Goal: Task Accomplishment & Management: Use online tool/utility

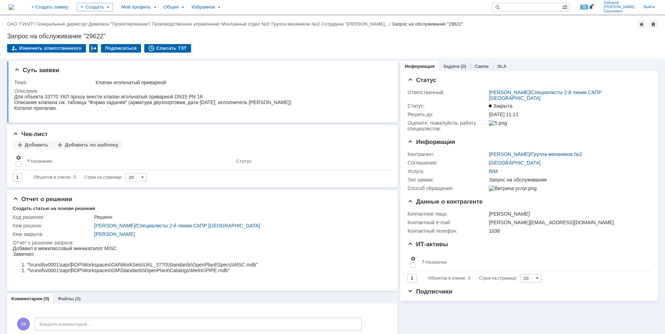
click at [14, 8] on img at bounding box center [12, 7] width 6 height 6
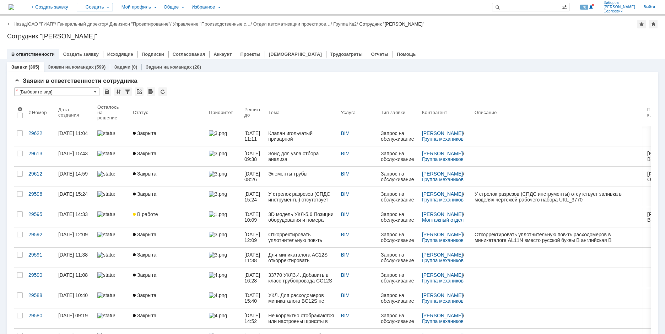
click at [74, 63] on div "Заявки на командах (599)" at bounding box center [77, 67] width 66 height 10
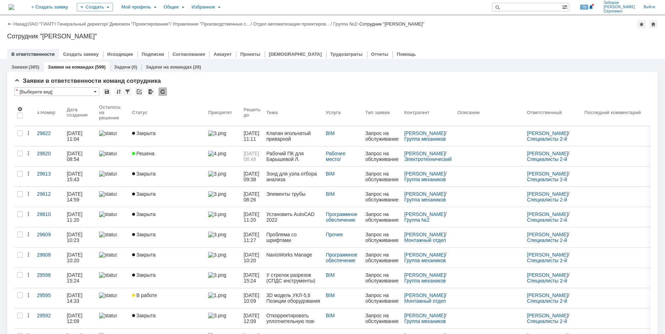
click at [32, 69] on div "(365)" at bounding box center [33, 66] width 11 height 5
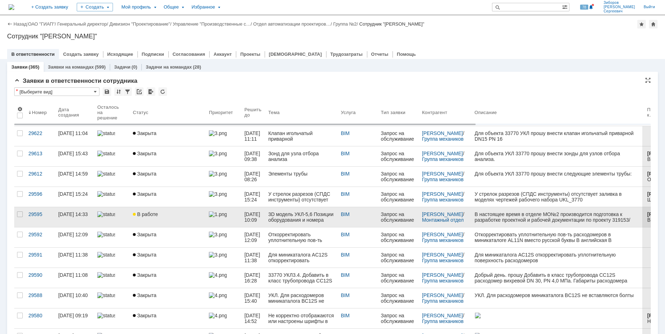
click at [152, 213] on span "В работе" at bounding box center [145, 214] width 25 height 6
click at [166, 216] on div "В работе" at bounding box center [168, 214] width 70 height 6
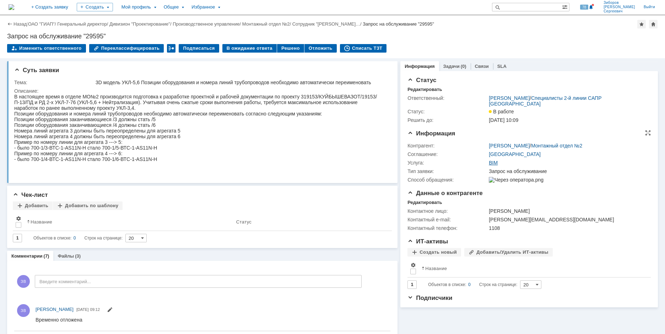
click at [489, 162] on link "BIM" at bounding box center [492, 163] width 9 height 6
click at [420, 89] on div "Редактировать" at bounding box center [424, 90] width 34 height 6
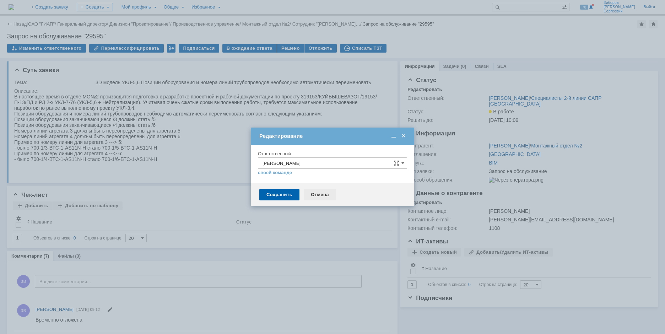
click at [317, 192] on div "Отмена" at bounding box center [320, 194] width 32 height 11
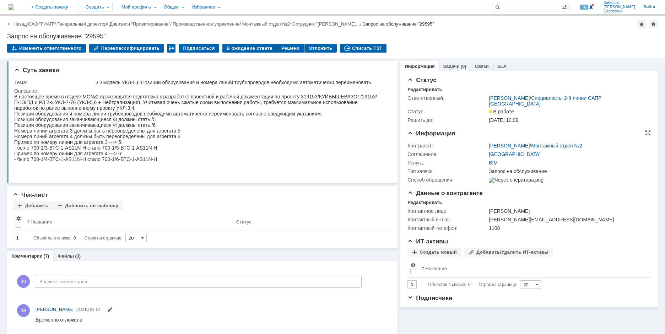
click at [427, 157] on td "Соглашение:" at bounding box center [447, 154] width 80 height 9
click at [404, 159] on div "Статус Редактировать Ответственный: Зиборов Валерий Сергеевич / Специалисты 2-й…" at bounding box center [528, 189] width 257 height 236
click at [454, 62] on div "Задачи (0)" at bounding box center [455, 66] width 32 height 10
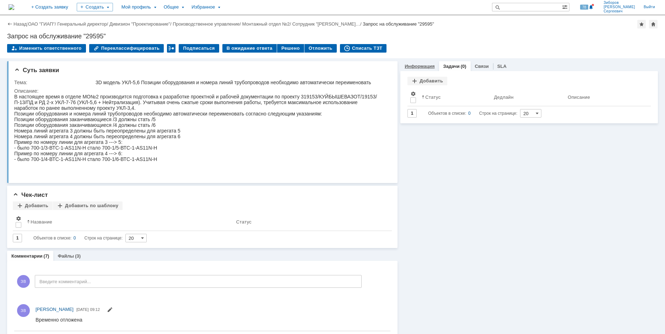
click at [431, 67] on div "Информация" at bounding box center [419, 66] width 38 height 10
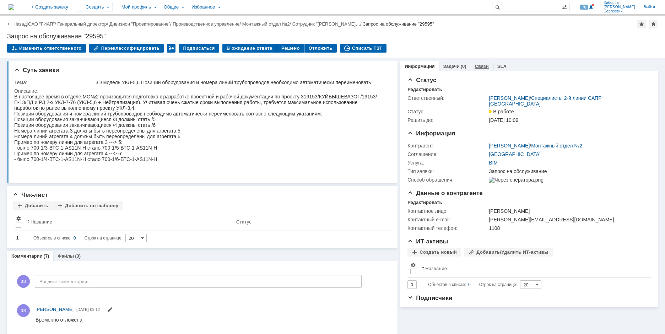
click at [482, 67] on link "Связи" at bounding box center [482, 66] width 14 height 5
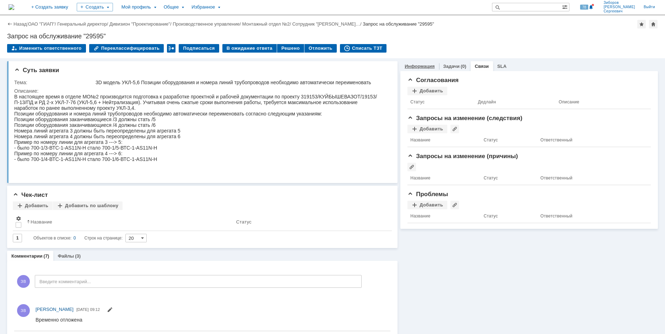
click at [431, 64] on div "Информация" at bounding box center [419, 66] width 38 height 10
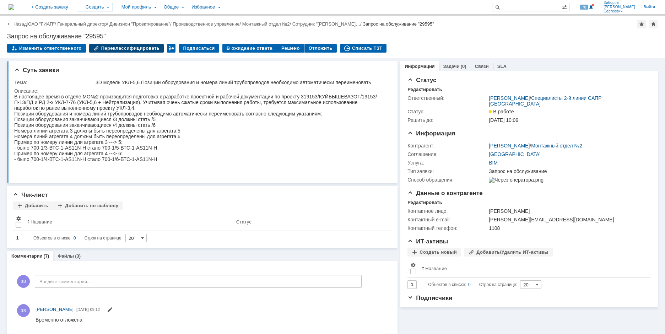
click at [127, 47] on div "Переклассифицировать" at bounding box center [126, 48] width 75 height 9
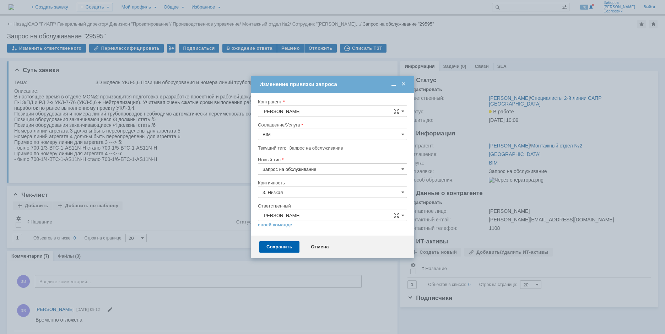
click at [401, 134] on input "BIM" at bounding box center [332, 134] width 149 height 11
click at [312, 192] on div "Разработка приложений" at bounding box center [332, 195] width 148 height 11
click at [402, 136] on span at bounding box center [402, 134] width 3 height 6
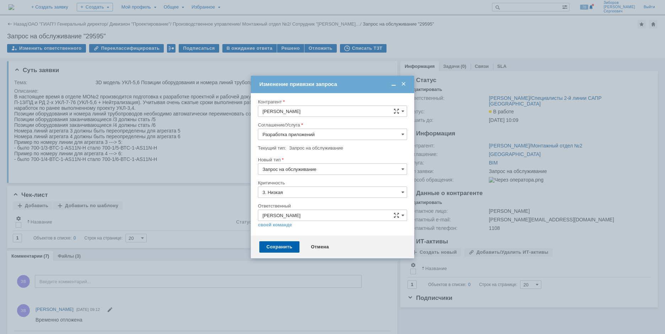
click at [320, 215] on span "Разработка приложений" at bounding box center [332, 217] width 140 height 6
type input "Разработка приложений"
click at [286, 246] on div "Сохранить" at bounding box center [279, 246] width 40 height 11
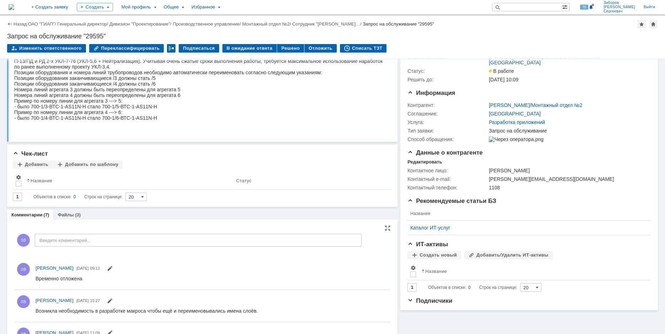
scroll to position [0, 0]
